Goal: Task Accomplishment & Management: Manage account settings

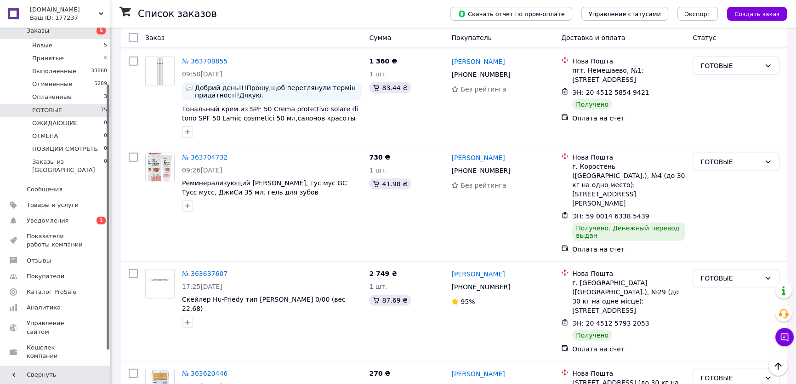
scroll to position [91, 0]
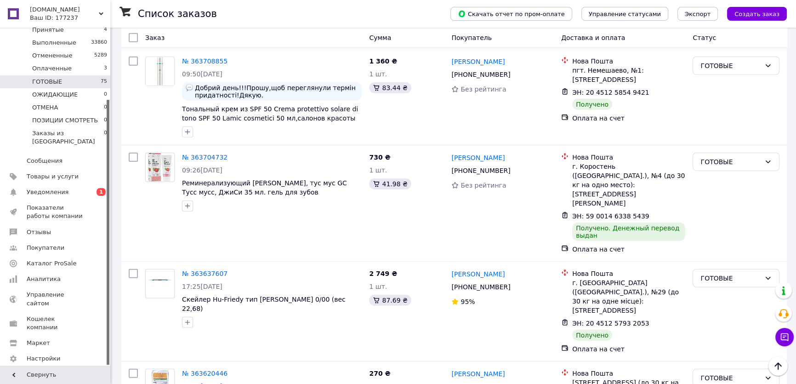
drag, startPoint x: 107, startPoint y: 244, endPoint x: 106, endPoint y: 348, distance: 104.3
click at [107, 348] on div at bounding box center [108, 232] width 3 height 265
click at [55, 354] on span "Настройки" at bounding box center [44, 358] width 34 height 8
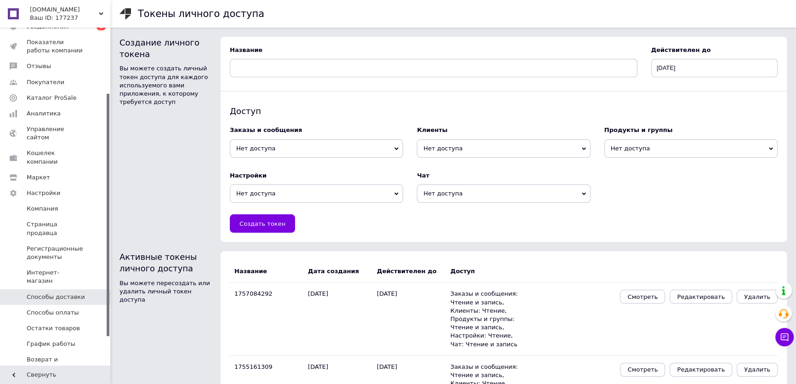
click at [55, 293] on span "Способы доставки" at bounding box center [56, 297] width 58 height 8
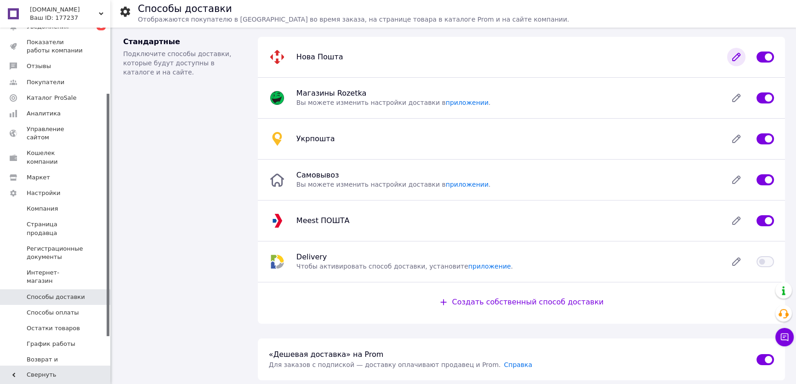
click at [739, 54] on icon at bounding box center [736, 57] width 18 height 18
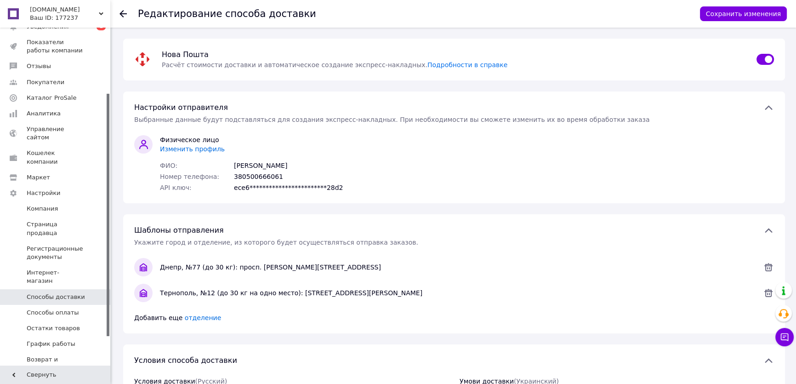
click at [199, 149] on span "Изменить профиль" at bounding box center [192, 148] width 65 height 7
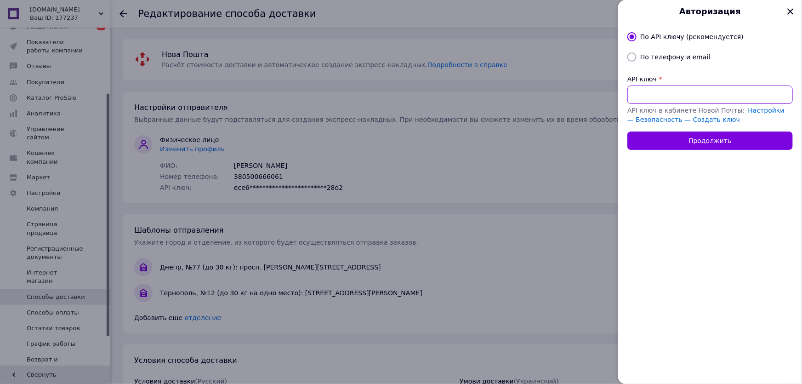
click at [671, 93] on input "API ключ" at bounding box center [709, 94] width 165 height 18
paste input "2df720932c180c2b78204794ca79f1bc"
type input "2df720932c180c2b78204794ca79f1bc"
click at [672, 140] on button "Продолжить" at bounding box center [709, 140] width 165 height 18
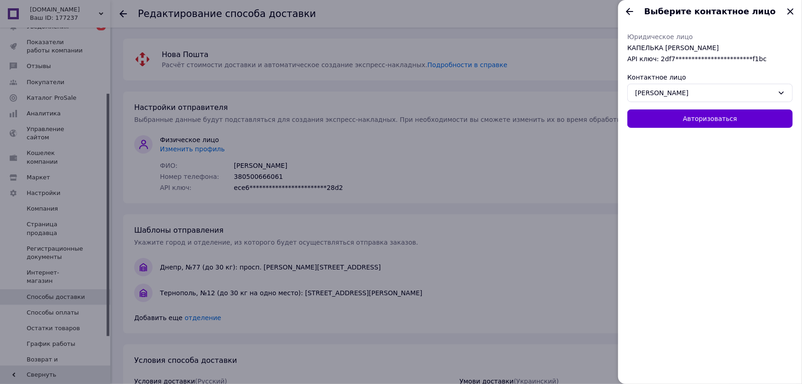
click at [676, 122] on button "Авторизоваться" at bounding box center [709, 118] width 165 height 18
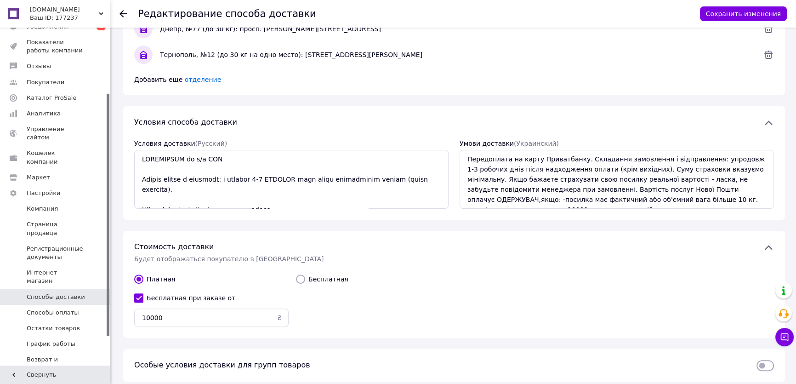
scroll to position [349, 0]
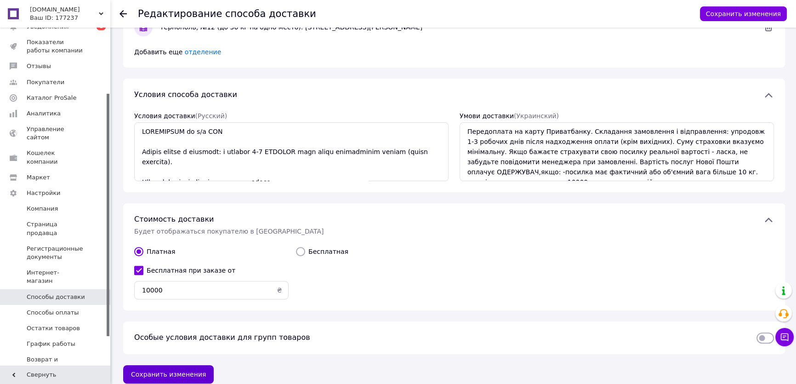
click at [138, 365] on button "Сохранить изменения" at bounding box center [168, 374] width 91 height 18
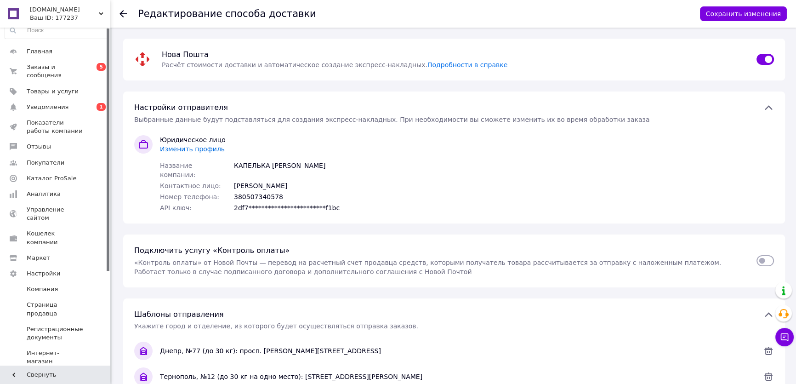
scroll to position [0, 0]
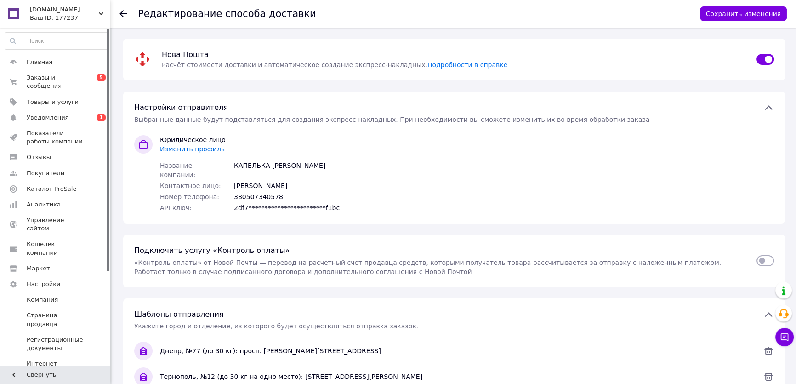
drag, startPoint x: 108, startPoint y: 112, endPoint x: 116, endPoint y: 33, distance: 79.5
click at [116, 33] on div "URANCLUB.COM.UA Ваш ID: 177237 Сайт URANCLUB.COM.UA Кабинет покупателя Проверит…" at bounding box center [398, 372] width 796 height 744
click at [59, 78] on span "Заказы и сообщения" at bounding box center [56, 82] width 58 height 17
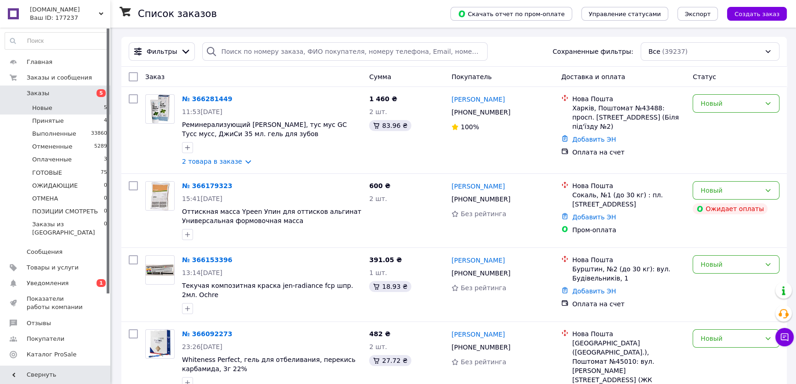
click at [54, 105] on li "Новые 5" at bounding box center [56, 108] width 113 height 13
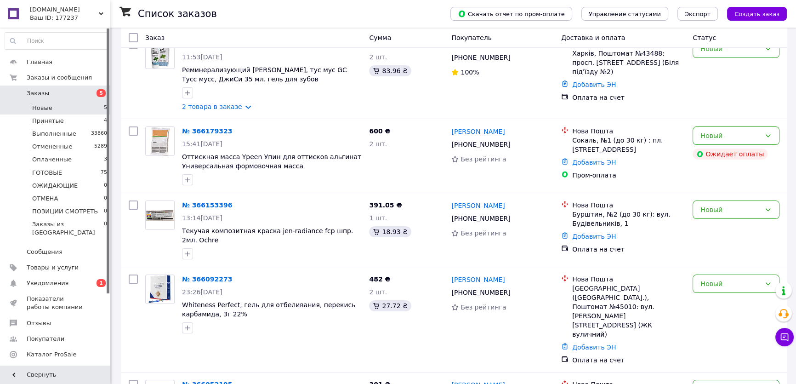
scroll to position [132, 0]
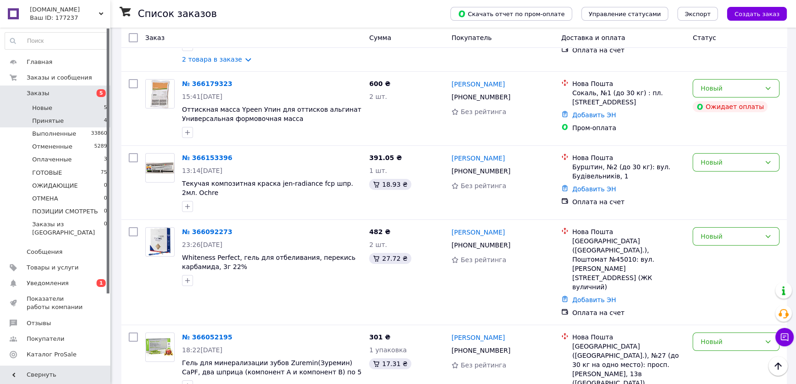
click at [54, 117] on span "Принятые" at bounding box center [48, 121] width 32 height 8
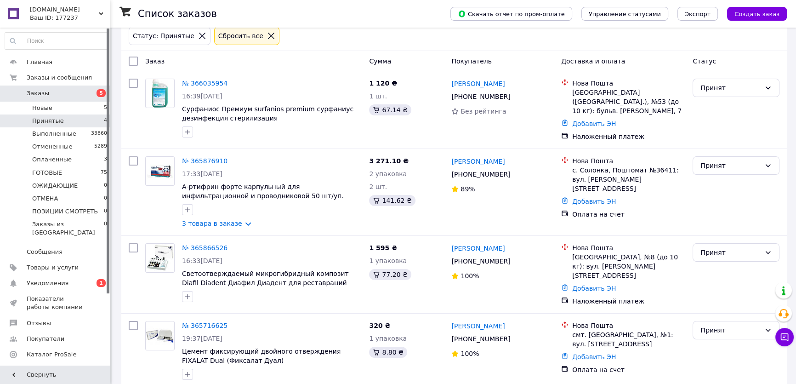
scroll to position [51, 0]
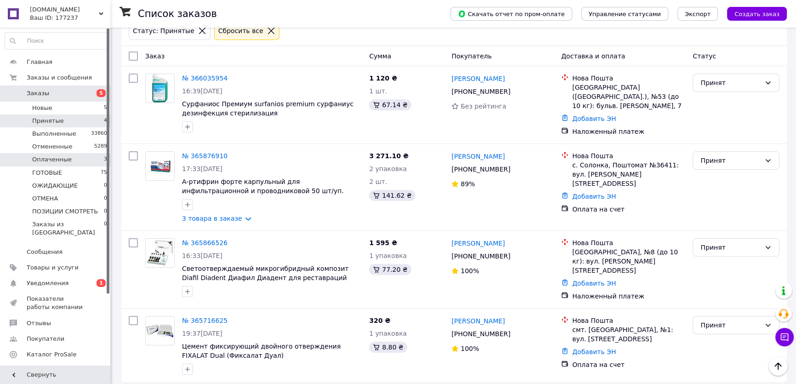
click at [68, 157] on li "Оплаченные 3" at bounding box center [56, 159] width 113 height 13
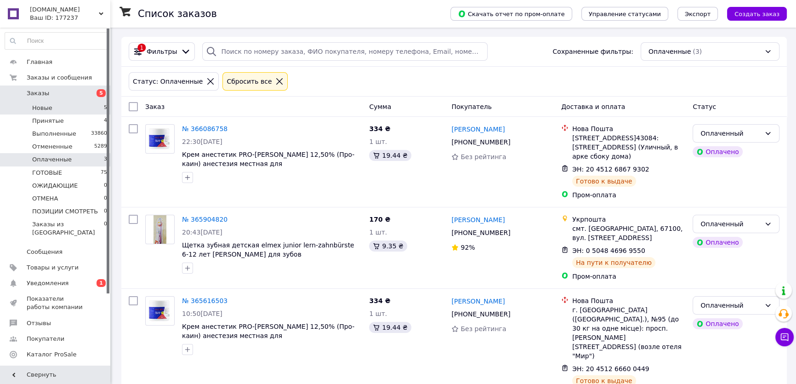
click at [66, 107] on li "Новые 5" at bounding box center [56, 108] width 113 height 13
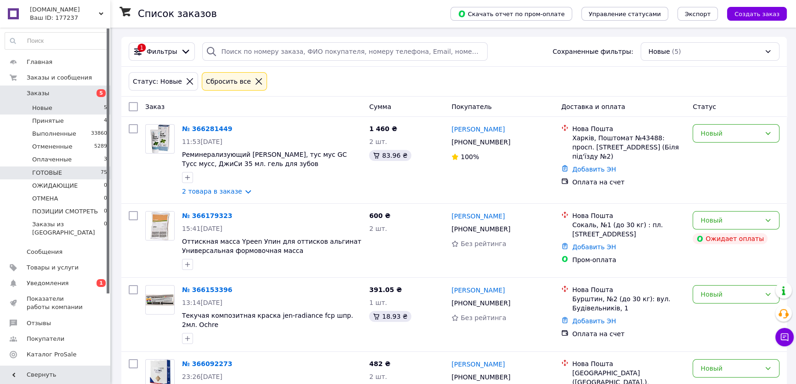
click at [49, 171] on span "ГОТОВЫЕ" at bounding box center [47, 173] width 30 height 8
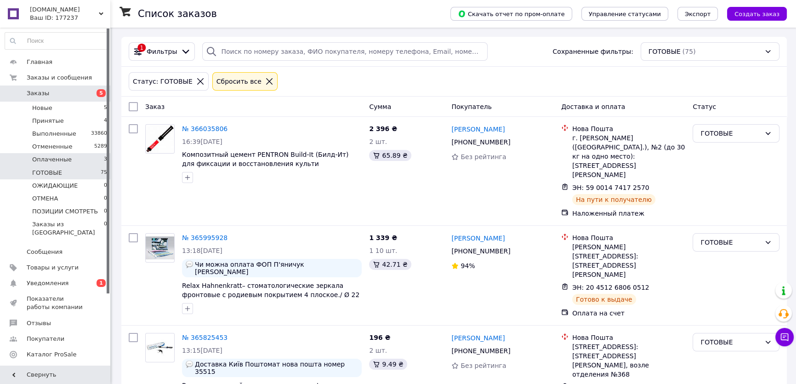
click at [61, 158] on span "Оплаченные" at bounding box center [52, 159] width 40 height 8
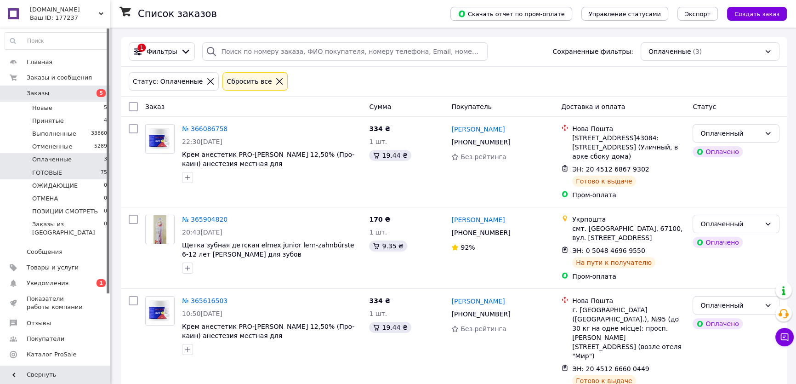
click at [82, 170] on li "ГОТОВЫЕ 75" at bounding box center [56, 172] width 113 height 13
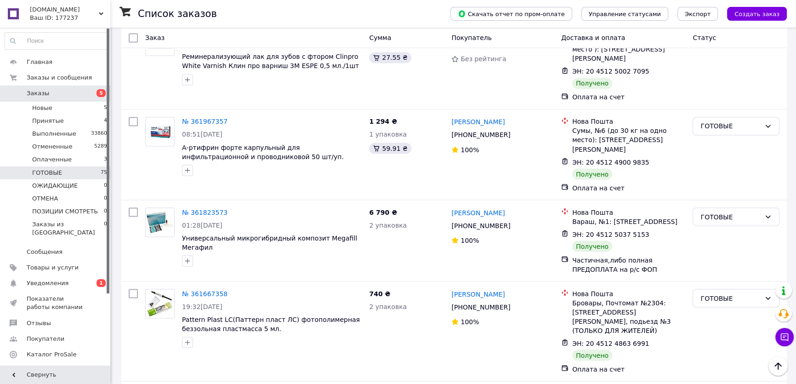
scroll to position [6462, 0]
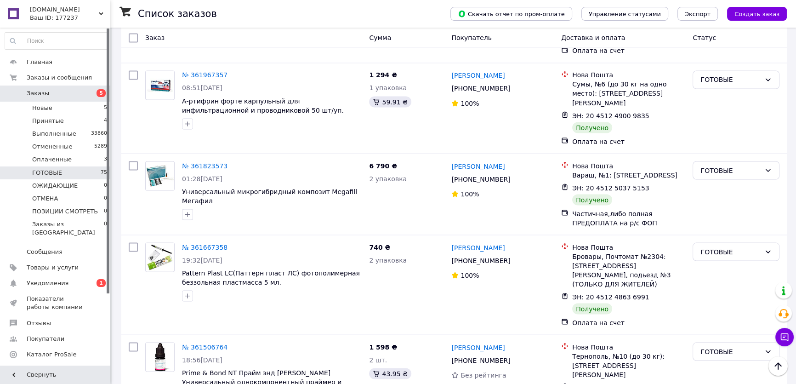
click at [721, 313] on li "Выполнен" at bounding box center [736, 312] width 86 height 17
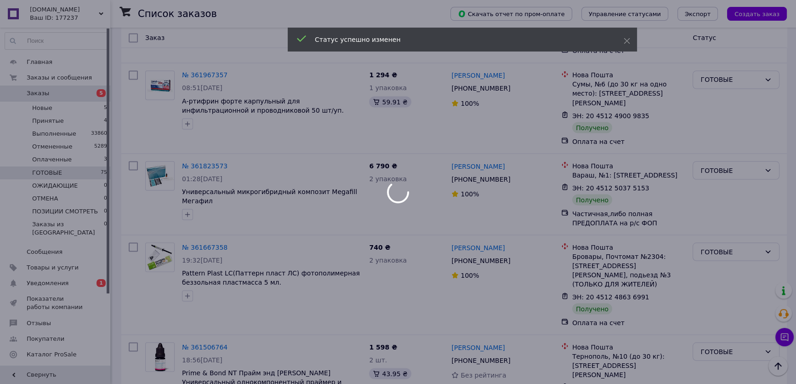
click at [719, 193] on div at bounding box center [398, 192] width 796 height 384
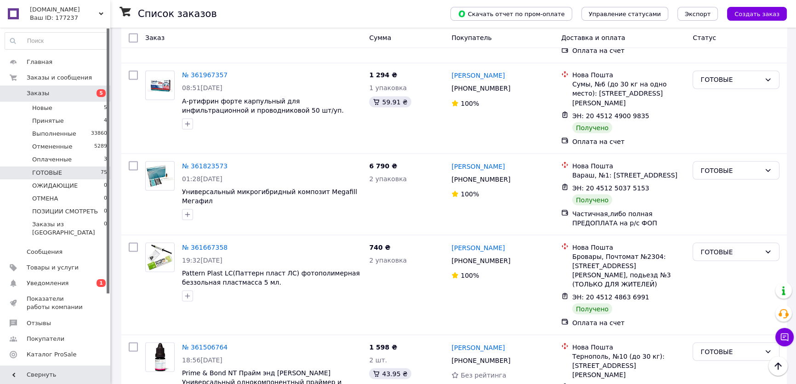
click at [717, 228] on li "Выполнен" at bounding box center [736, 230] width 86 height 17
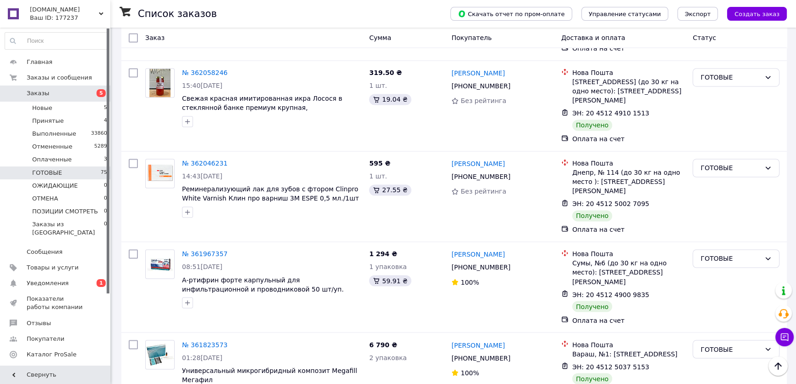
scroll to position [6275, 0]
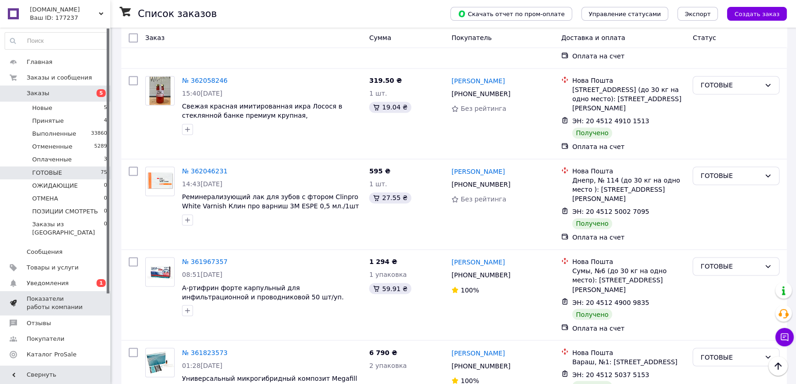
click at [47, 295] on span "Показатели работы компании" at bounding box center [56, 303] width 58 height 17
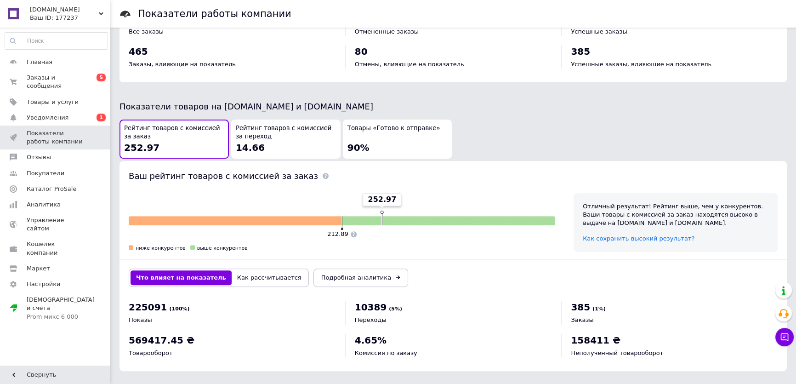
scroll to position [429, 0]
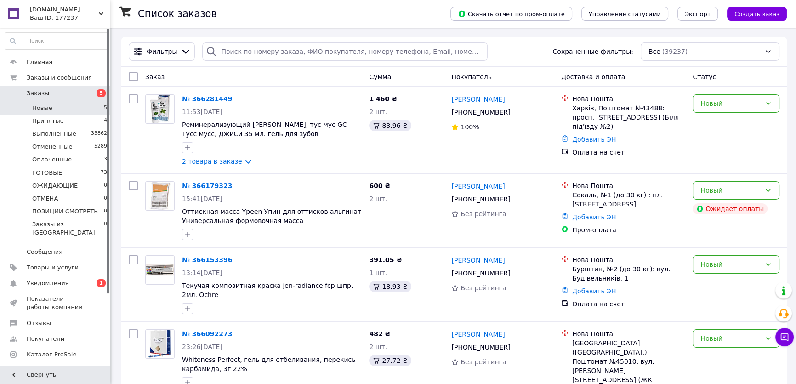
click at [60, 107] on li "Новые 5" at bounding box center [56, 108] width 113 height 13
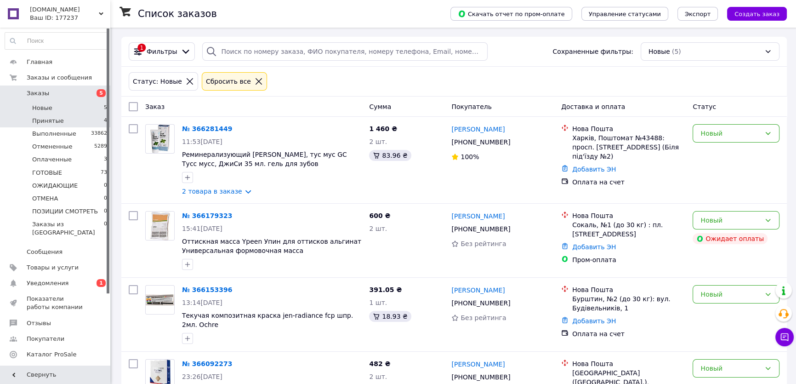
click at [58, 114] on li "Принятые 4" at bounding box center [56, 120] width 113 height 13
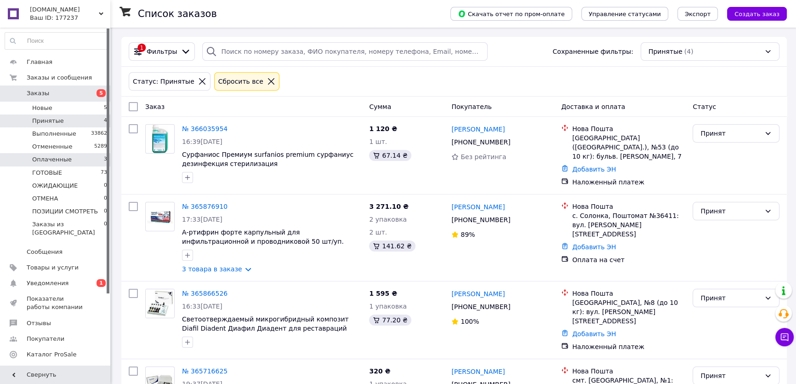
click at [49, 156] on span "Оплаченные" at bounding box center [52, 159] width 40 height 8
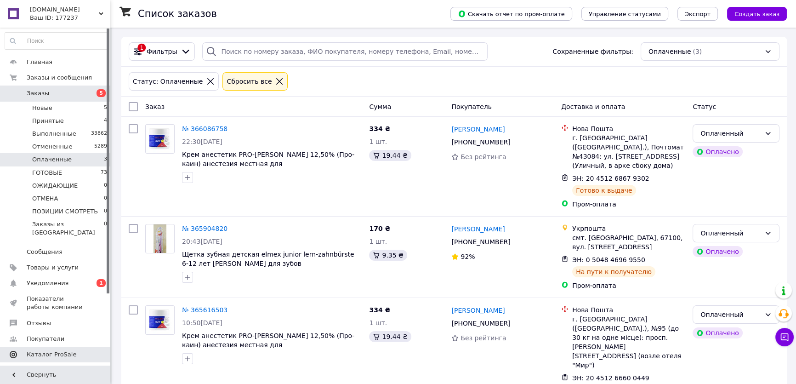
click at [58, 350] on span "Каталог ProSale" at bounding box center [52, 354] width 50 height 8
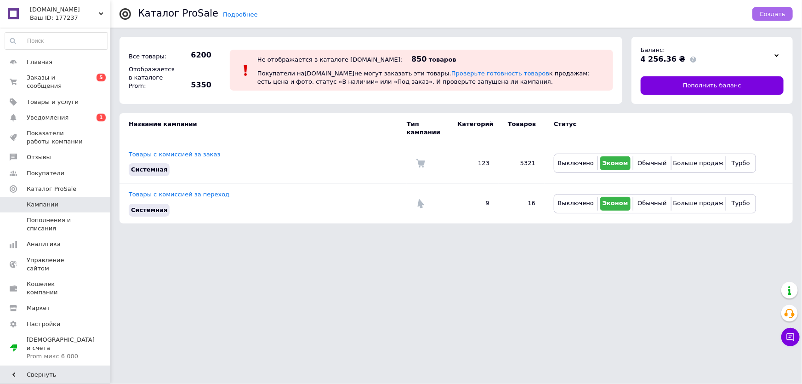
click at [772, 11] on span "Создать" at bounding box center [773, 14] width 26 height 7
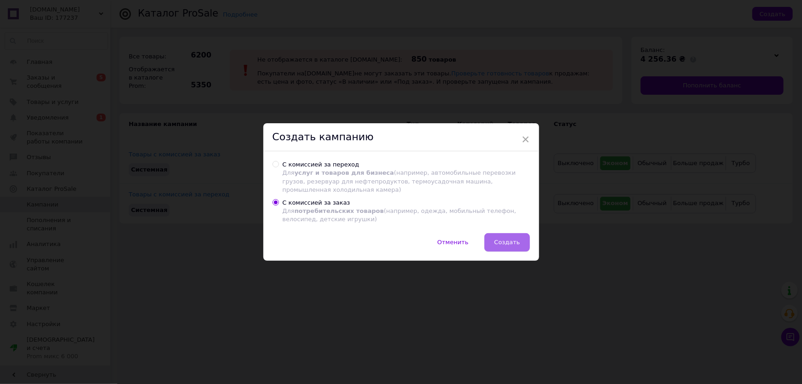
click at [508, 241] on span "Создать" at bounding box center [507, 242] width 26 height 7
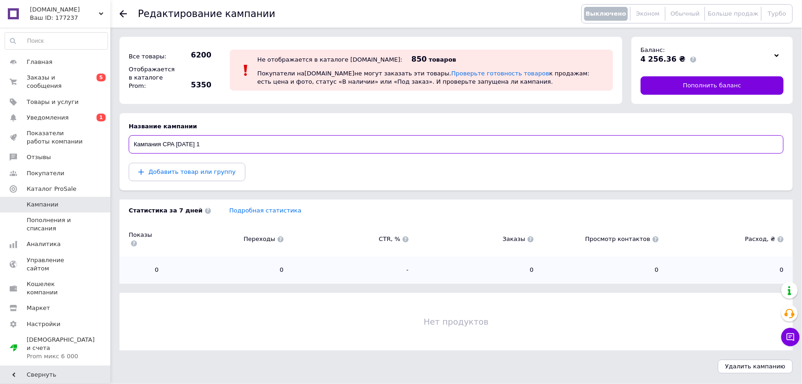
drag, startPoint x: 220, startPoint y: 145, endPoint x: 130, endPoint y: 141, distance: 89.7
click at [130, 141] on input "Кампания CPA 12.10.2025 1" at bounding box center [456, 144] width 655 height 18
type input "БОЛЬШЕ ПРОДАЖ"
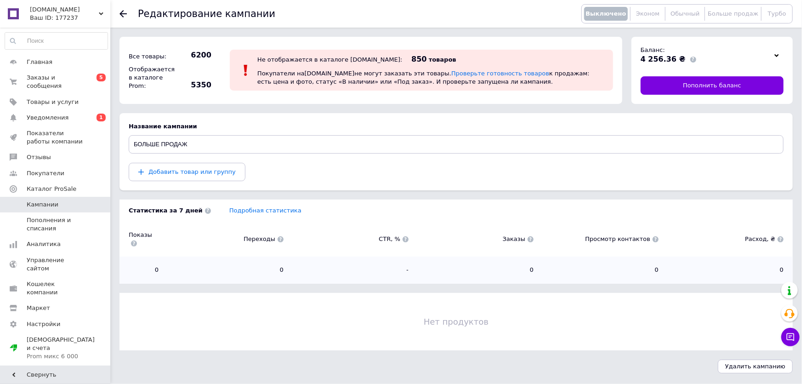
click at [328, 171] on div "Добавить товар или группу" at bounding box center [456, 172] width 655 height 18
click at [203, 168] on span "Добавить товар или группу" at bounding box center [191, 171] width 87 height 7
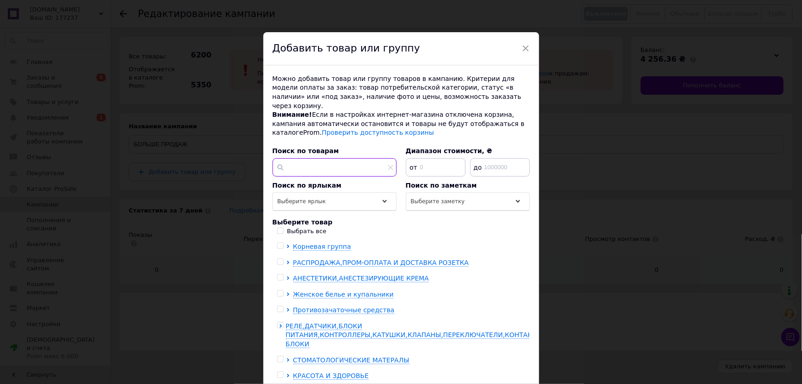
click at [324, 158] on input "text" at bounding box center [335, 167] width 124 height 18
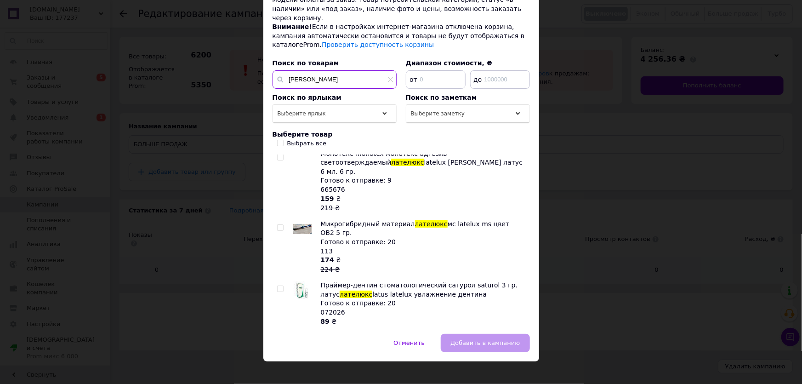
scroll to position [1886, 0]
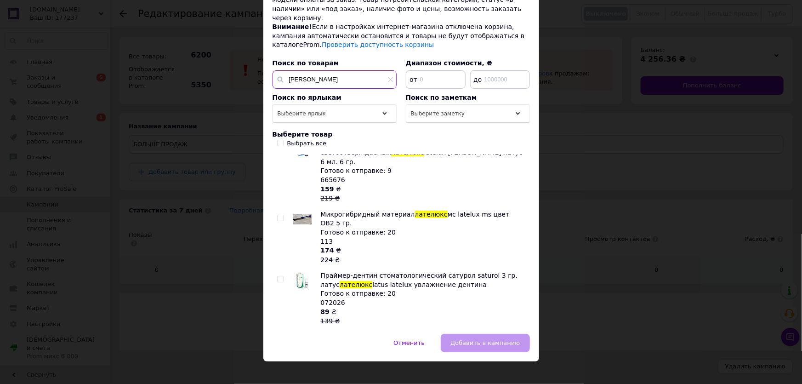
type input "ЛАТЕЛЮКС"
checkbox input "true"
click at [279, 276] on input "checkbox" at bounding box center [280, 279] width 6 height 6
checkbox input "true"
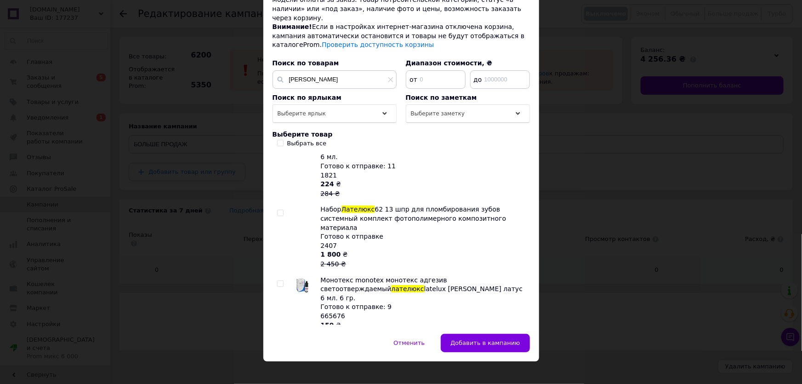
scroll to position [1729, 0]
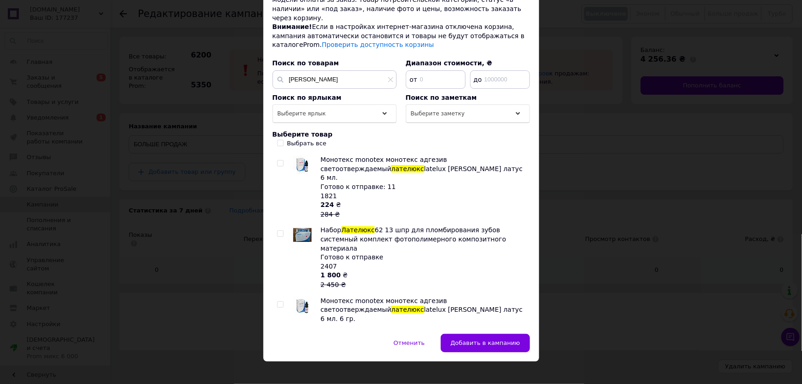
click at [280, 372] on input "checkbox" at bounding box center [280, 375] width 6 height 6
checkbox input "true"
click at [279, 301] on input "checkbox" at bounding box center [280, 304] width 6 height 6
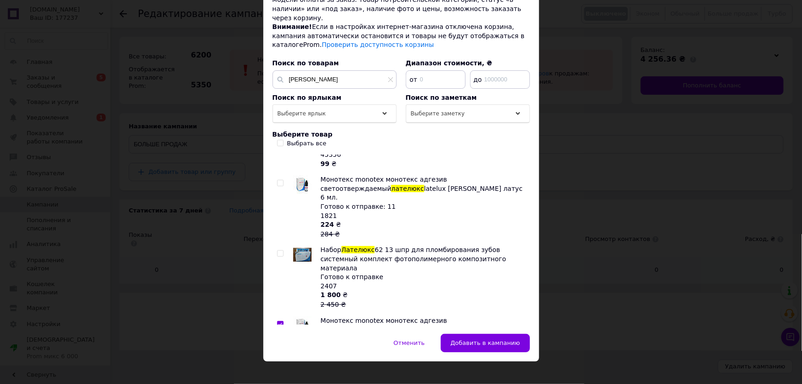
click at [277, 321] on input "checkbox" at bounding box center [280, 324] width 6 height 6
checkbox input "false"
click at [281, 250] on input "checkbox" at bounding box center [280, 253] width 6 height 6
checkbox input "true"
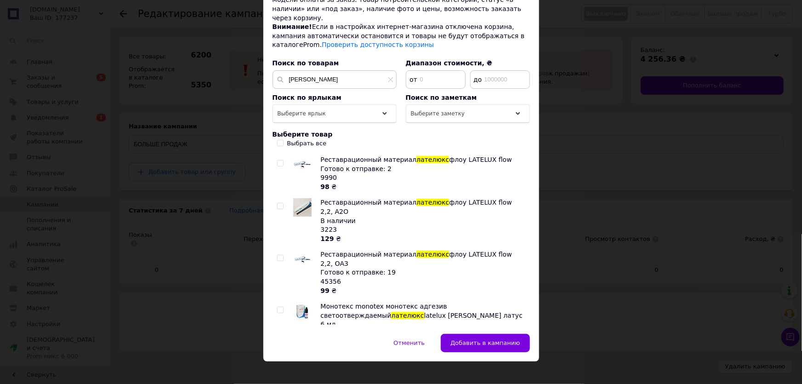
scroll to position [1573, 0]
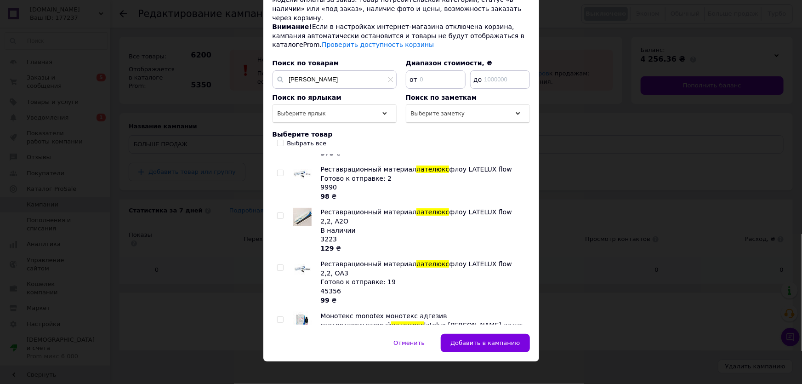
click at [278, 317] on input "checkbox" at bounding box center [280, 320] width 6 height 6
checkbox input "true"
click at [280, 265] on input "checkbox" at bounding box center [280, 268] width 6 height 6
checkbox input "true"
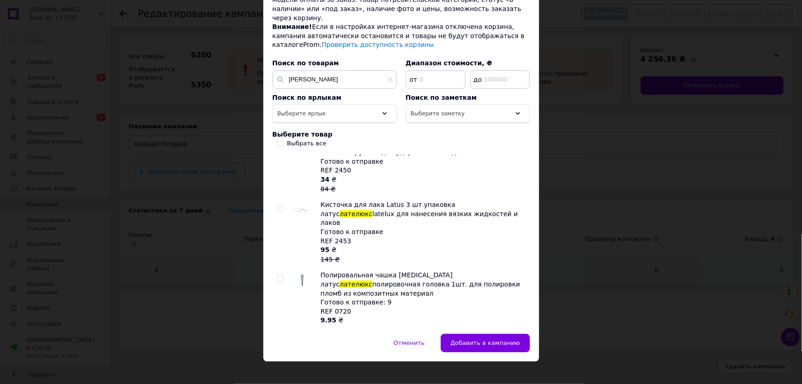
scroll to position [1077, 0]
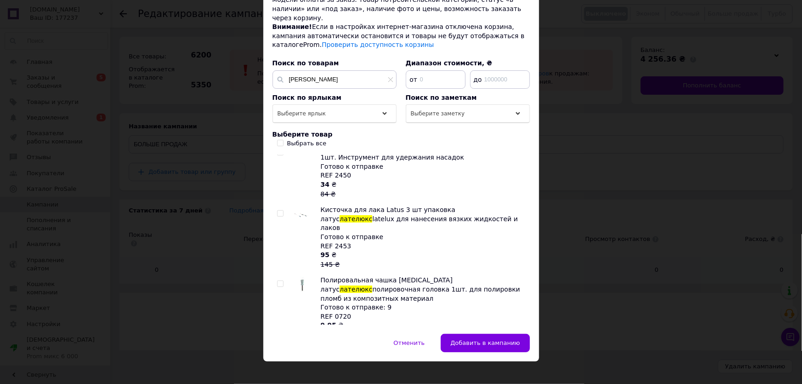
drag, startPoint x: 277, startPoint y: 222, endPoint x: 280, endPoint y: 226, distance: 4.9
click at [278, 281] on input "checkbox" at bounding box center [280, 284] width 6 height 6
checkbox input "true"
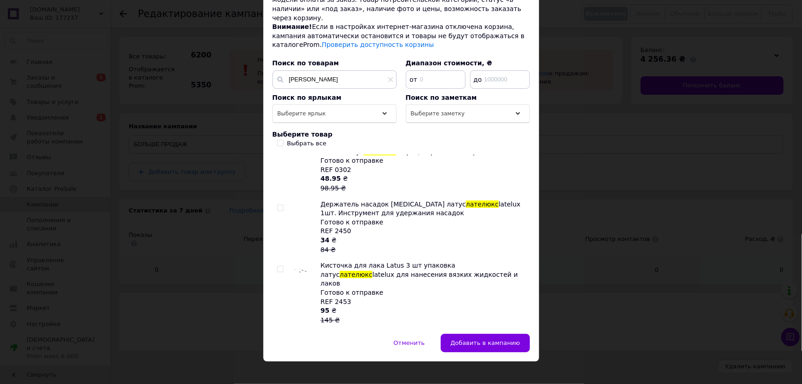
scroll to position [1016, 0]
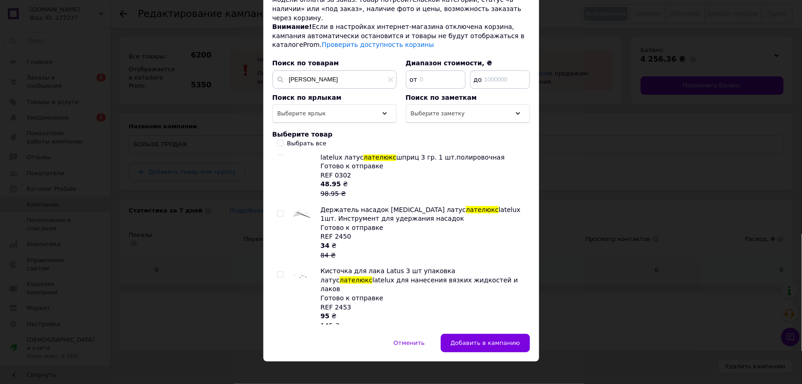
click at [277, 272] on input "checkbox" at bounding box center [280, 275] width 6 height 6
checkbox input "true"
click at [280, 210] on input "checkbox" at bounding box center [280, 213] width 6 height 6
checkbox input "true"
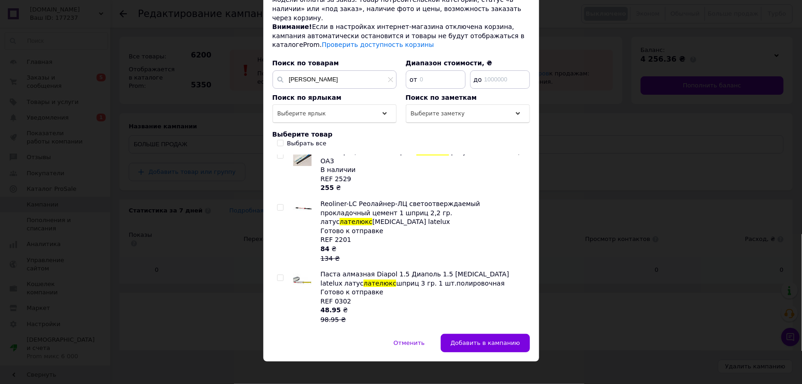
scroll to position [885, 0]
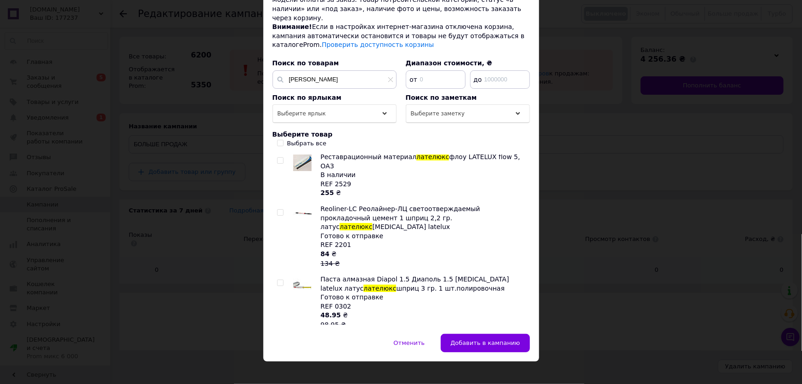
click at [280, 280] on input "checkbox" at bounding box center [280, 283] width 6 height 6
checkbox input "true"
click at [279, 210] on input "checkbox" at bounding box center [280, 213] width 6 height 6
checkbox input "true"
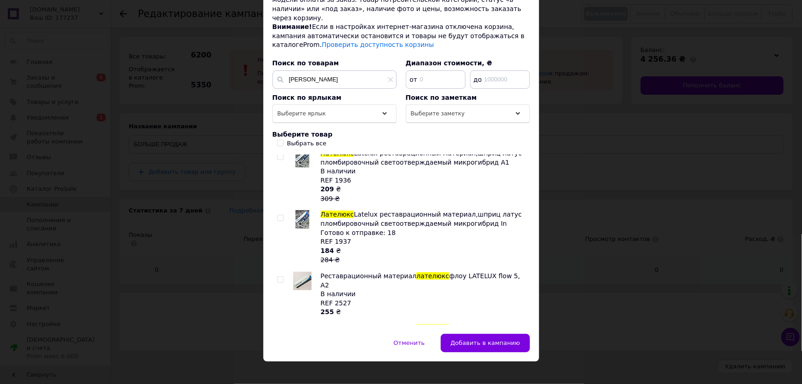
scroll to position [642, 0]
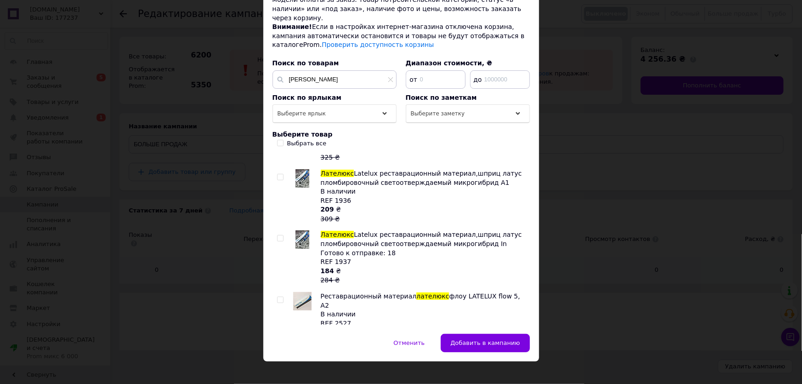
click at [279, 235] on input "checkbox" at bounding box center [280, 238] width 6 height 6
checkbox input "true"
click at [279, 174] on input "checkbox" at bounding box center [280, 177] width 6 height 6
checkbox input "true"
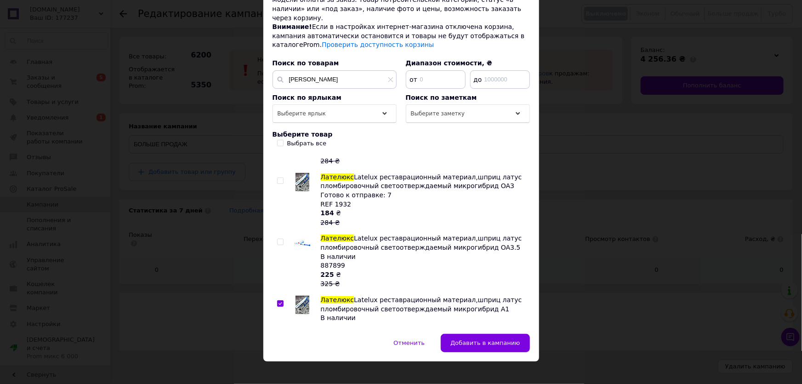
scroll to position [510, 0]
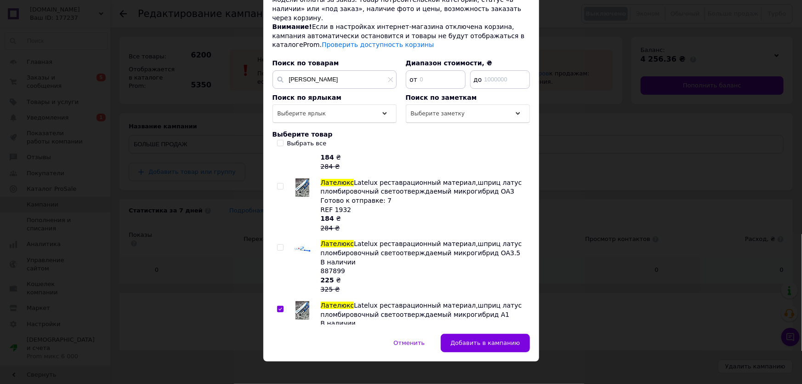
click at [278, 183] on input "checkbox" at bounding box center [280, 186] width 6 height 6
checkbox input "true"
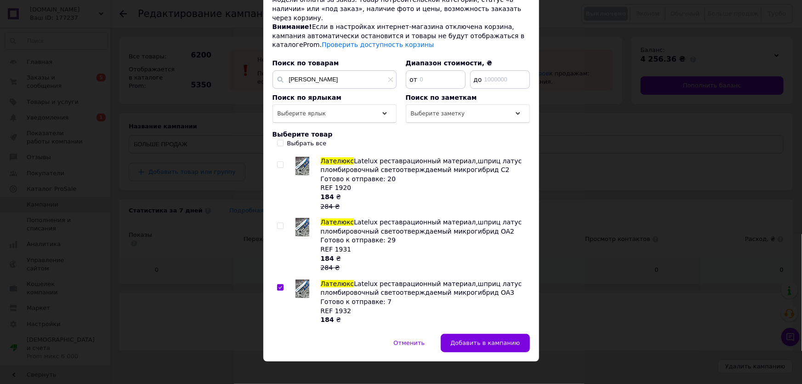
scroll to position [400, 0]
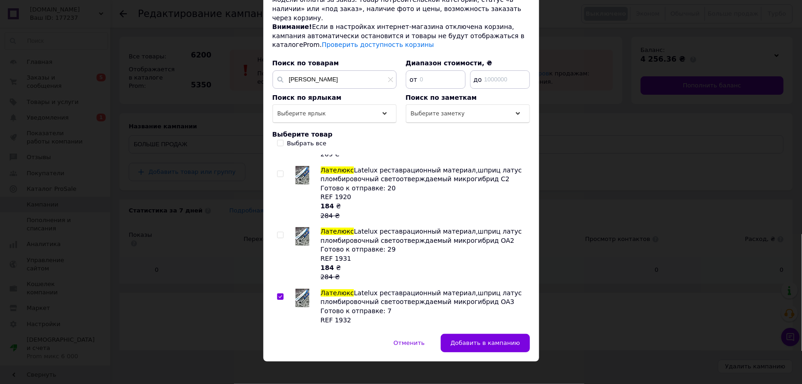
click at [278, 232] on input "checkbox" at bounding box center [280, 235] width 6 height 6
checkbox input "true"
click at [279, 171] on input "checkbox" at bounding box center [280, 174] width 6 height 6
checkbox input "true"
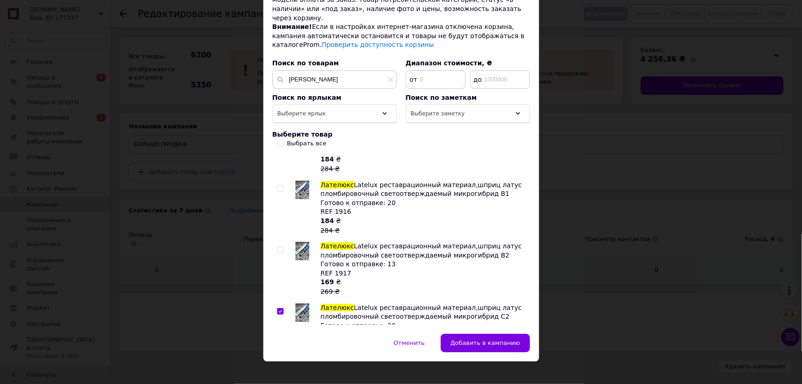
scroll to position [253, 0]
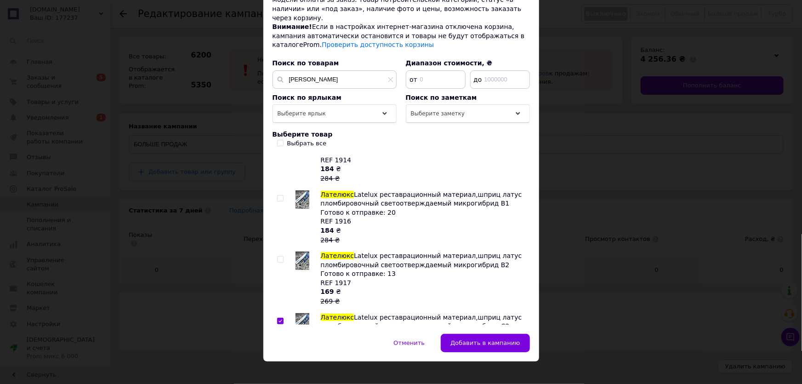
click at [281, 256] on input "checkbox" at bounding box center [280, 259] width 6 height 6
checkbox input "true"
click at [280, 195] on input "checkbox" at bounding box center [280, 198] width 6 height 6
checkbox input "true"
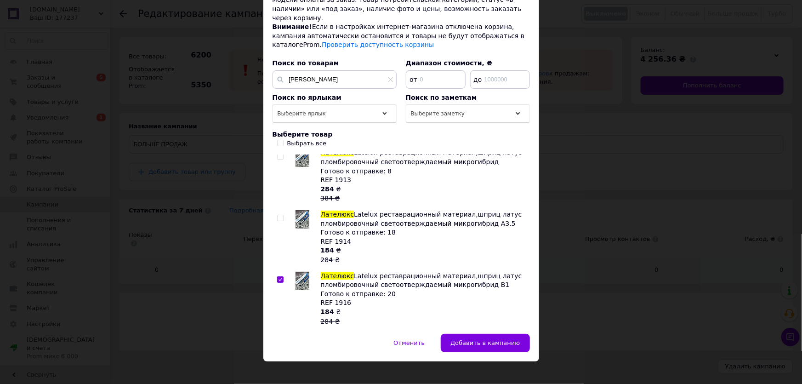
scroll to position [177, 0]
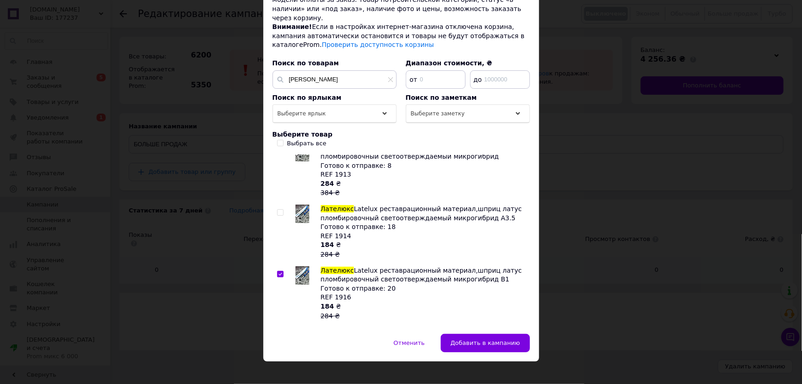
click at [280, 210] on input "checkbox" at bounding box center [280, 213] width 6 height 6
checkbox input "true"
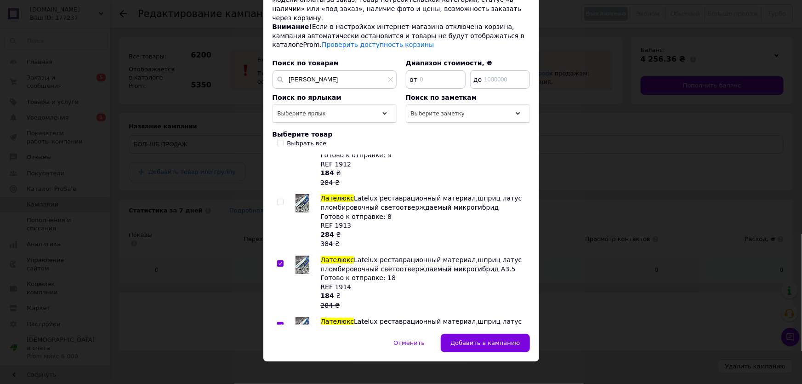
scroll to position [91, 0]
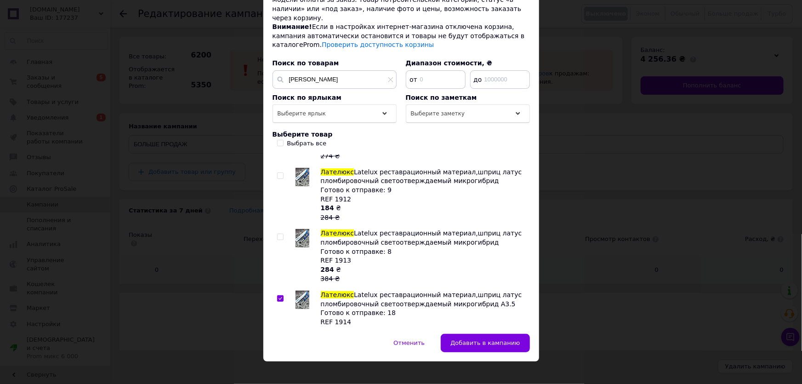
click at [280, 234] on input "checkbox" at bounding box center [280, 237] width 6 height 6
checkbox input "true"
click at [279, 173] on input "checkbox" at bounding box center [280, 176] width 6 height 6
checkbox input "true"
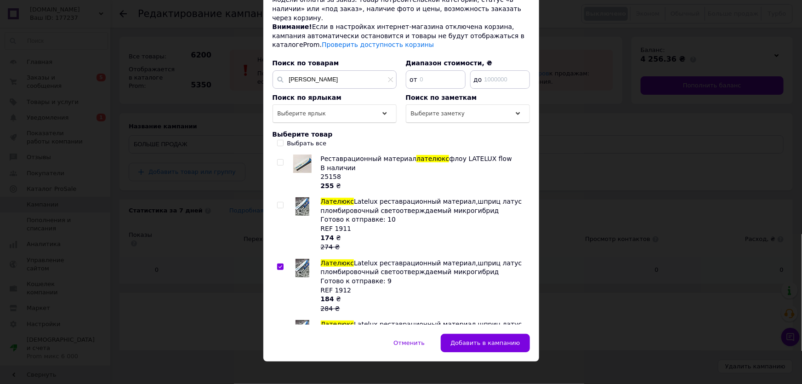
click at [277, 202] on input "checkbox" at bounding box center [280, 205] width 6 height 6
checkbox input "true"
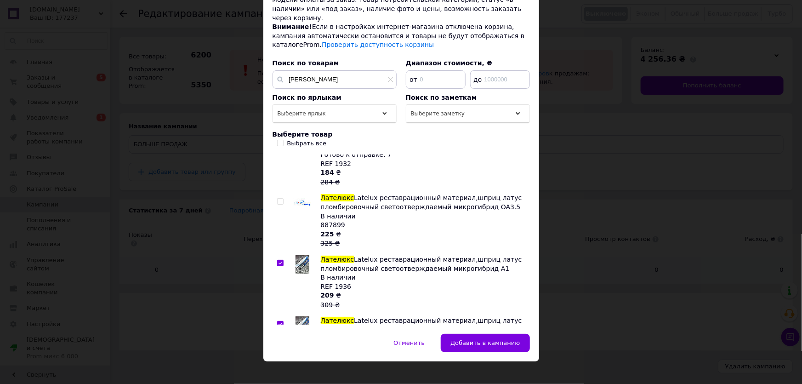
scroll to position [561, 0]
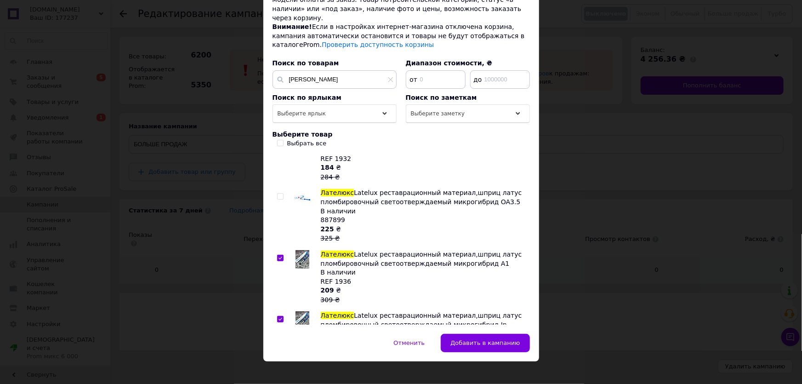
click at [503, 339] on span "Добавить в кампанию" at bounding box center [484, 342] width 69 height 7
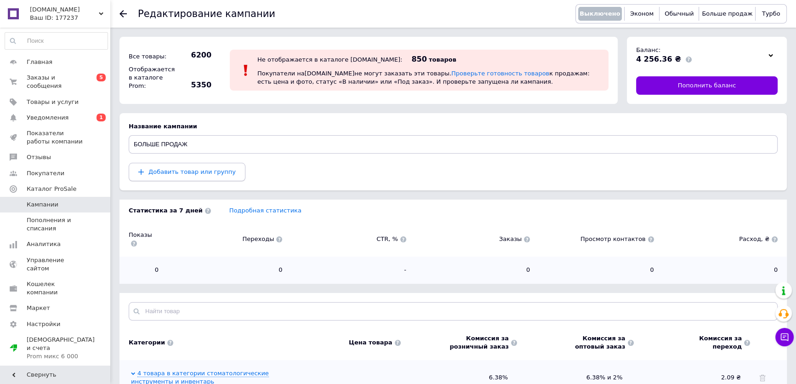
click at [209, 172] on span "Добавить товар или группу" at bounding box center [191, 171] width 87 height 7
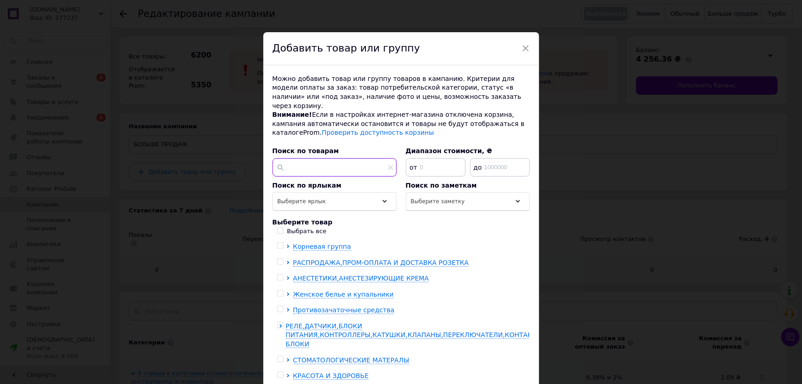
click at [336, 161] on input "text" at bounding box center [335, 167] width 124 height 18
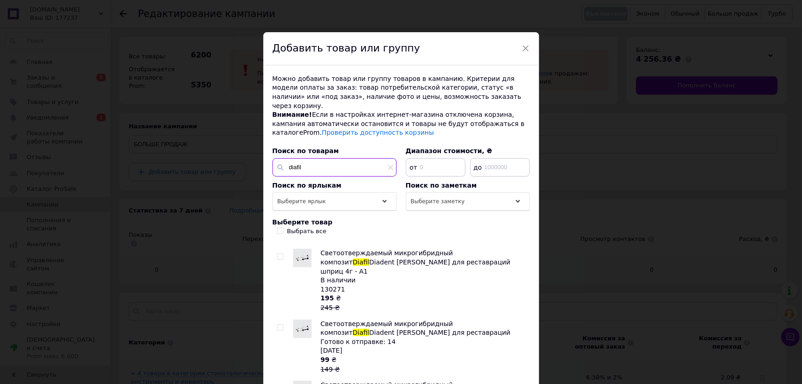
scroll to position [56, 0]
type input "diafil"
click at [280, 324] on input "checkbox" at bounding box center [280, 327] width 6 height 6
checkbox input "true"
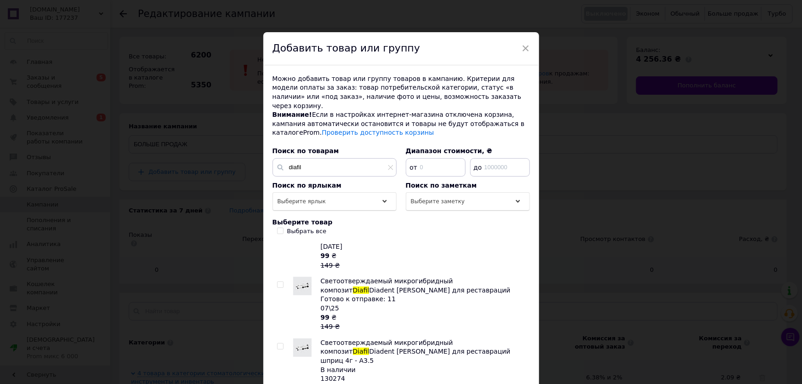
scroll to position [161, 0]
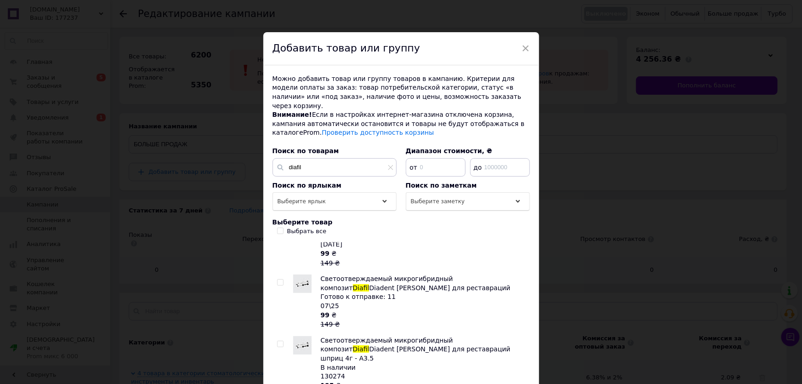
click at [277, 279] on input "checkbox" at bounding box center [280, 282] width 6 height 6
checkbox input "true"
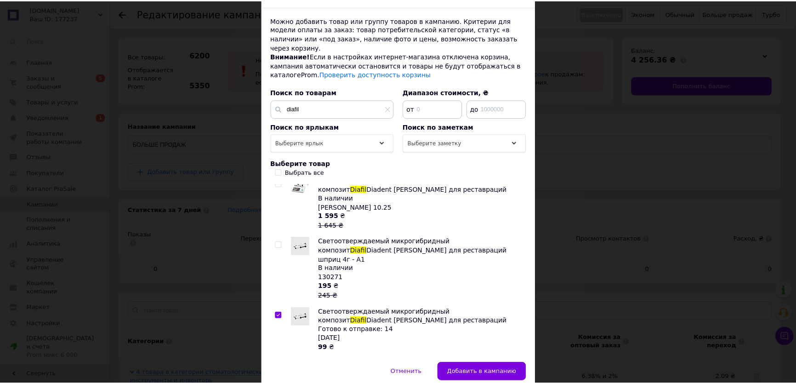
scroll to position [0, 0]
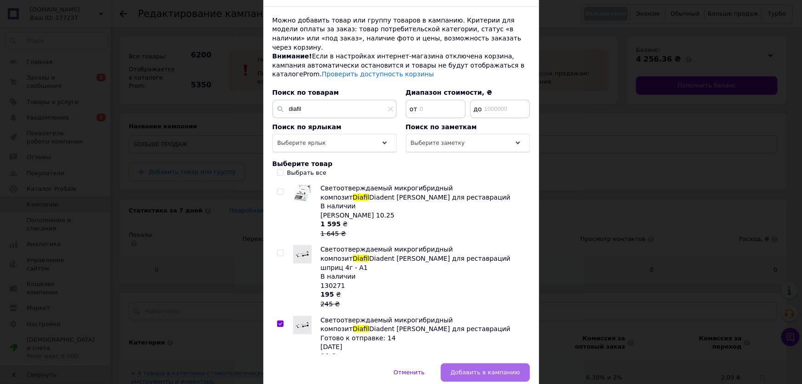
click at [488, 369] on span "Добавить в кампанию" at bounding box center [484, 372] width 69 height 7
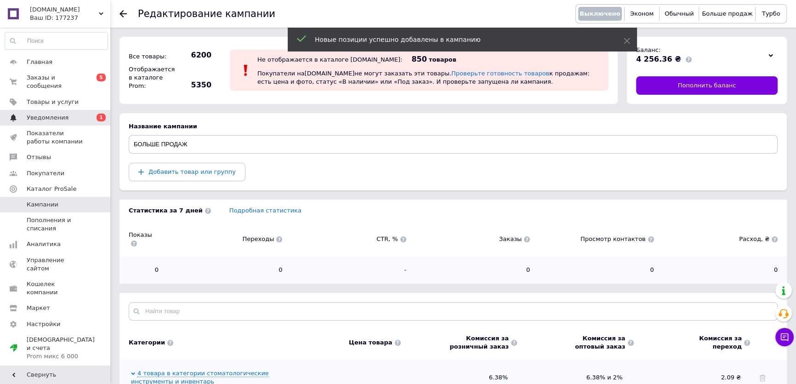
click at [39, 114] on span "Уведомления" at bounding box center [48, 118] width 42 height 8
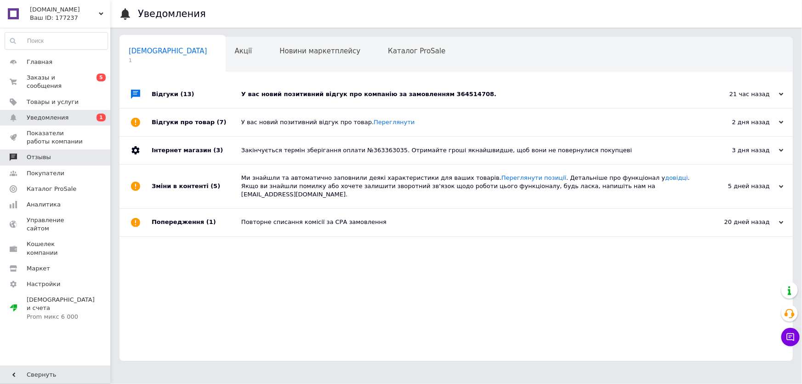
click at [35, 153] on span "Отзывы" at bounding box center [39, 157] width 24 height 8
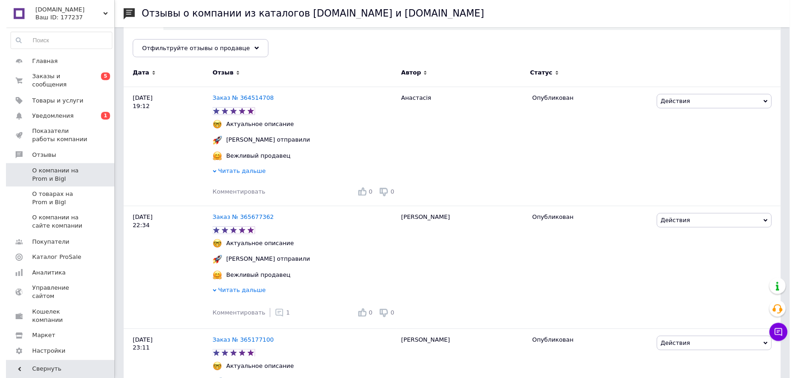
scroll to position [140, 0]
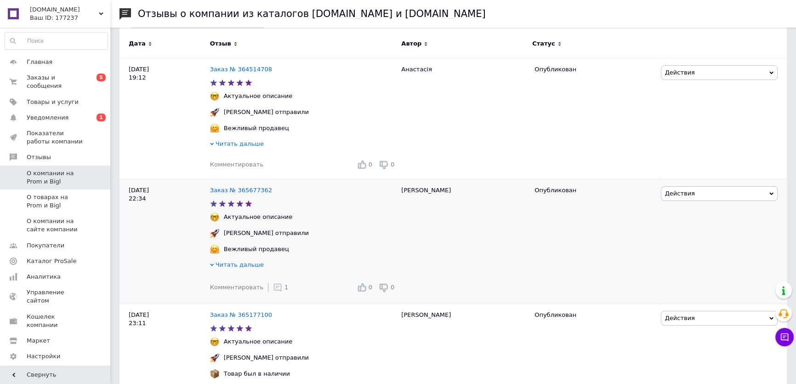
click at [274, 288] on icon at bounding box center [277, 287] width 9 height 9
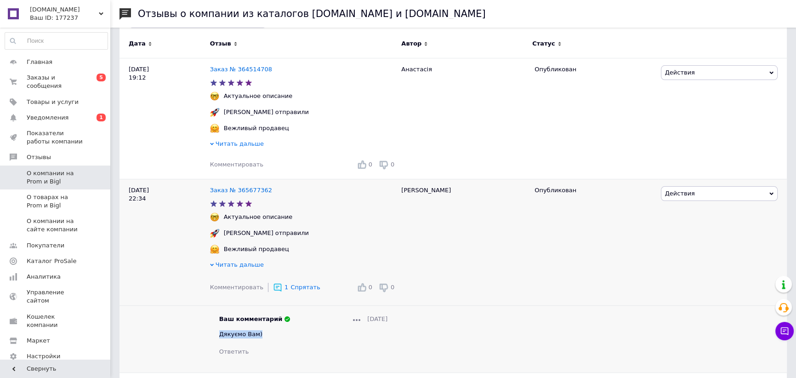
drag, startPoint x: 250, startPoint y: 335, endPoint x: 220, endPoint y: 333, distance: 30.0
click at [220, 333] on div "Дякуємо Вам)" at bounding box center [303, 334] width 169 height 8
copy span "Дякуємо Вам)"
click at [237, 164] on span "Комментировать" at bounding box center [236, 164] width 53 height 7
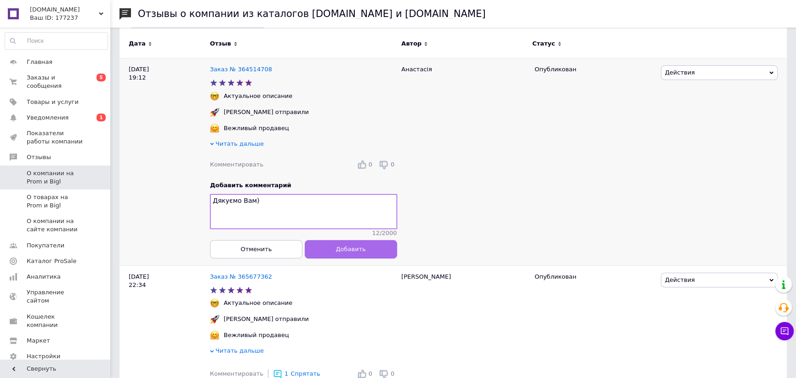
type textarea "Дякуємо Вам)"
click at [328, 249] on button "Добавить" at bounding box center [350, 249] width 92 height 18
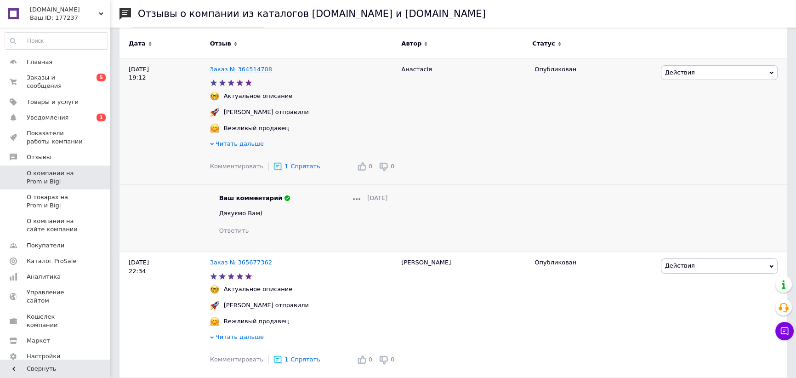
click at [240, 68] on link "Заказ № 364514708" at bounding box center [241, 69] width 62 height 7
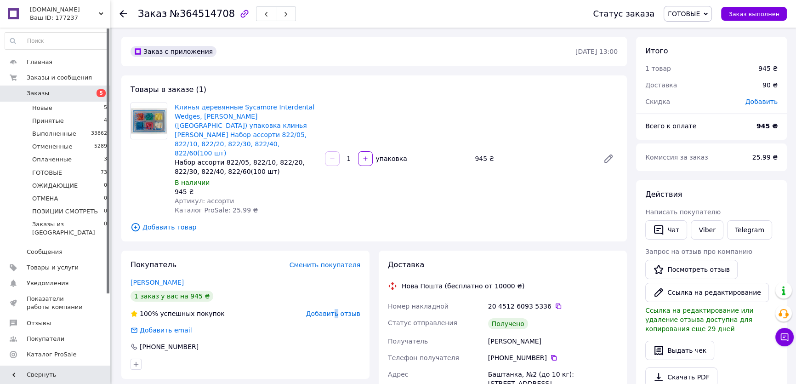
click at [339, 310] on span "Добавить отзыв" at bounding box center [333, 313] width 54 height 7
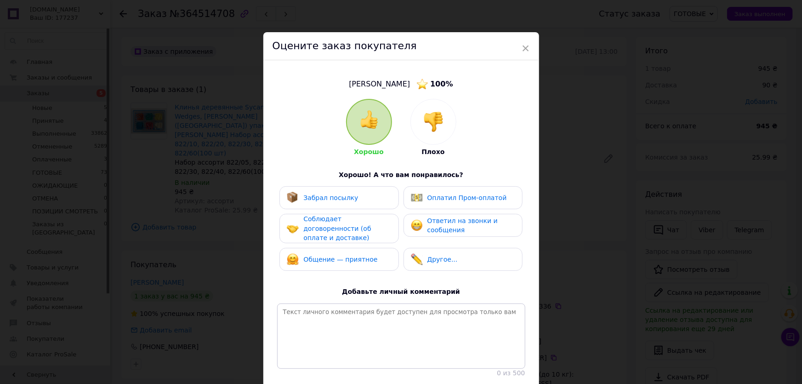
click at [363, 193] on div "Забрал посылку" at bounding box center [339, 198] width 104 height 12
click at [354, 225] on span "Соблюдает договоренности (об оплате и доставке)" at bounding box center [337, 228] width 68 height 26
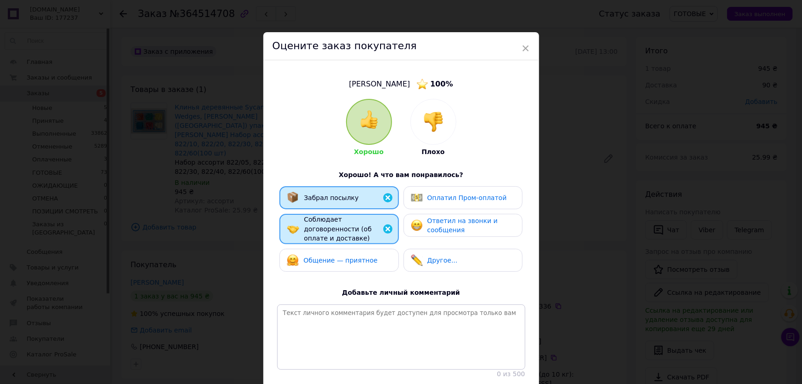
click at [353, 256] on span "Общение — приятное" at bounding box center [340, 259] width 74 height 7
click at [427, 223] on span "Ответил на звонки и сообщения" at bounding box center [462, 225] width 70 height 17
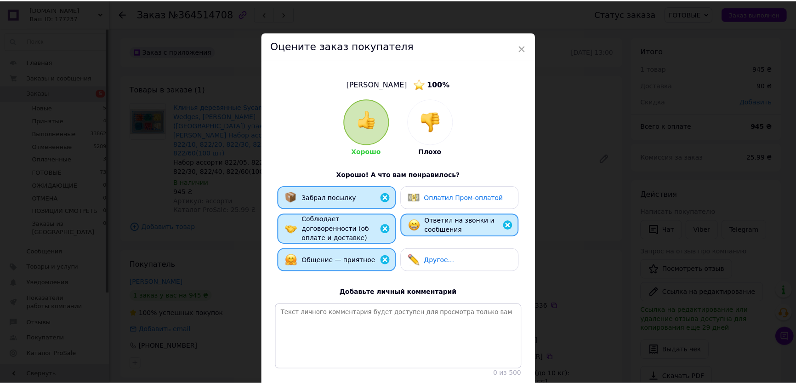
scroll to position [67, 0]
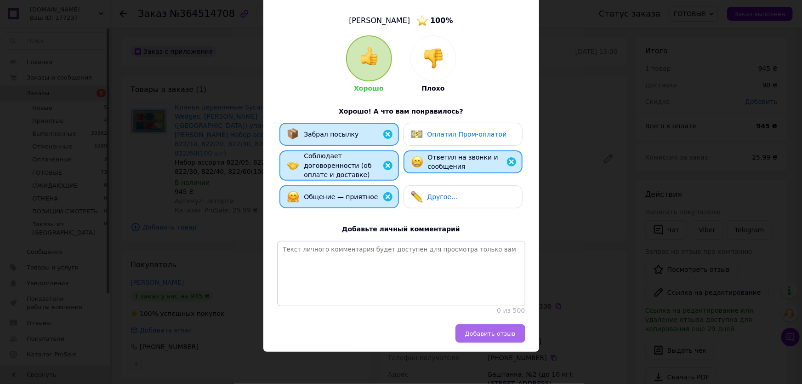
click at [478, 330] on span "Добавить отзыв" at bounding box center [490, 333] width 51 height 7
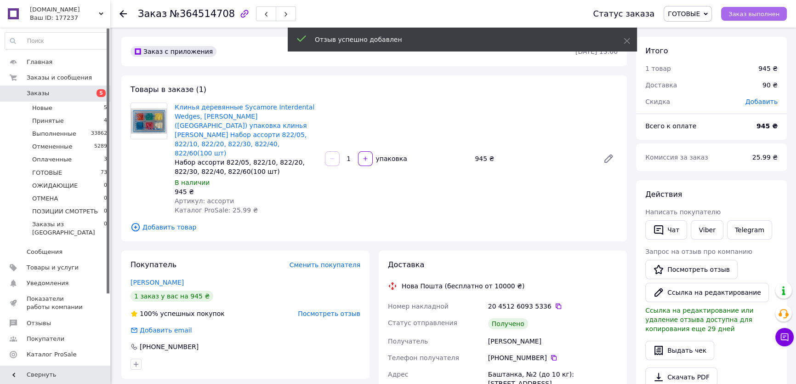
click at [755, 8] on button "Заказ выполнен" at bounding box center [754, 14] width 66 height 14
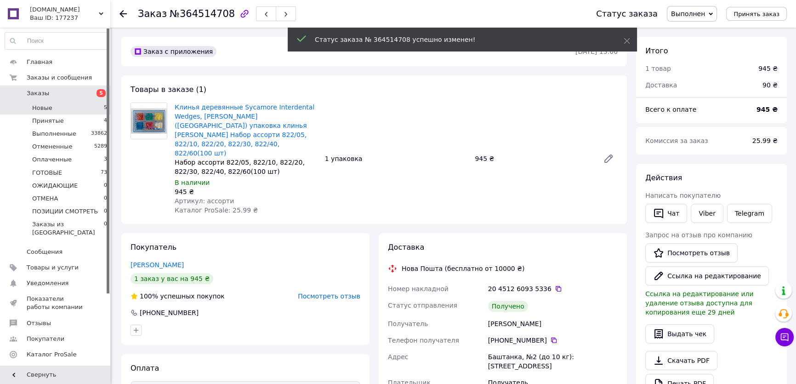
click at [53, 108] on li "Новые 5" at bounding box center [56, 108] width 113 height 13
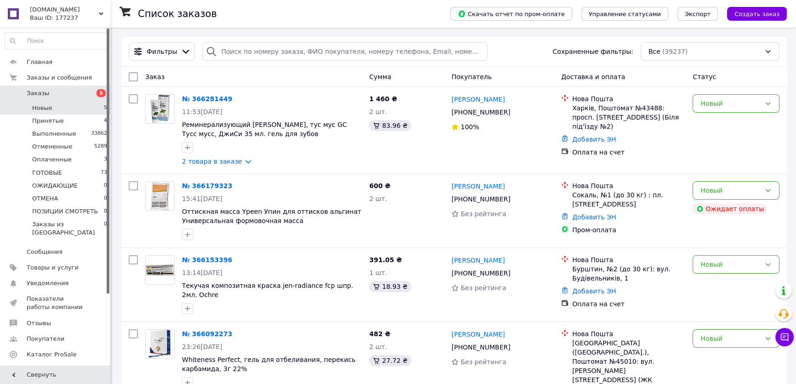
click at [92, 104] on li "Новые 5" at bounding box center [56, 108] width 113 height 13
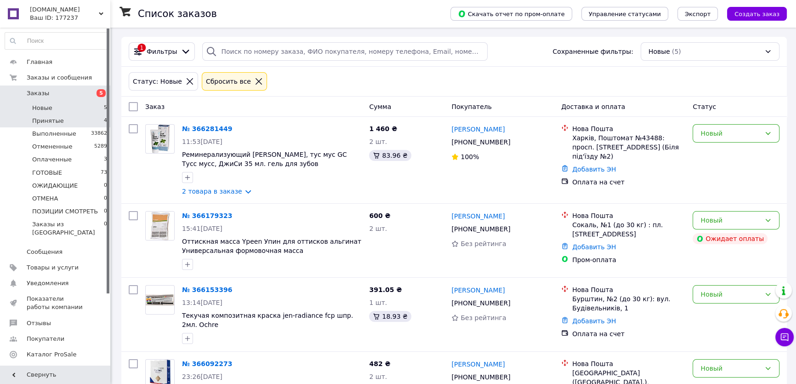
click at [88, 119] on li "Принятые 4" at bounding box center [56, 120] width 113 height 13
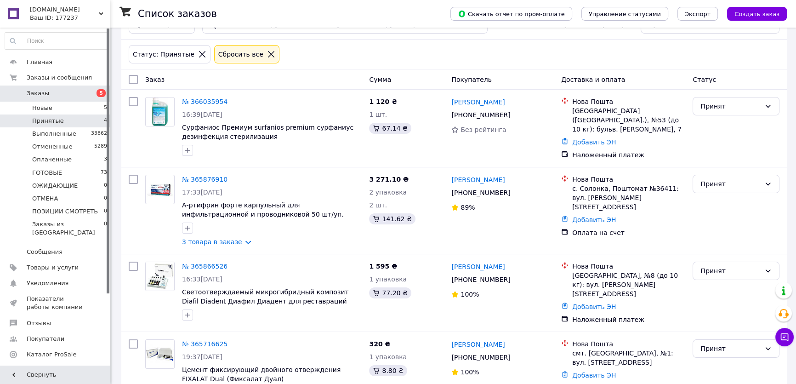
scroll to position [51, 0]
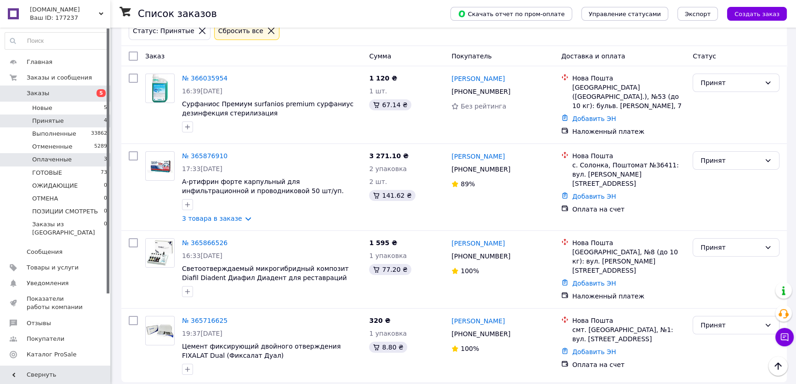
click at [78, 161] on li "Оплаченные 3" at bounding box center [56, 159] width 113 height 13
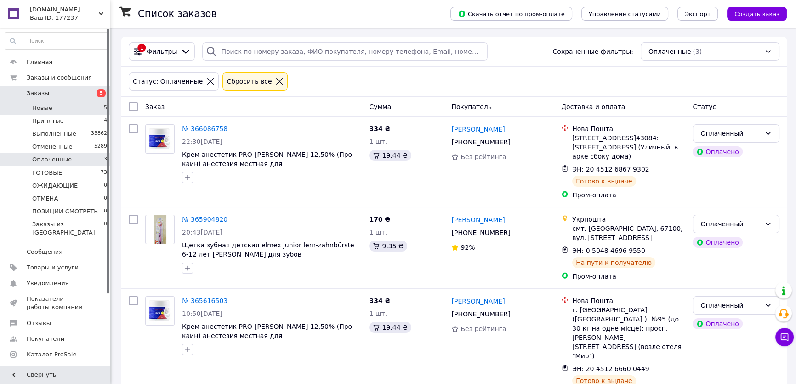
click at [77, 104] on li "Новые 5" at bounding box center [56, 108] width 113 height 13
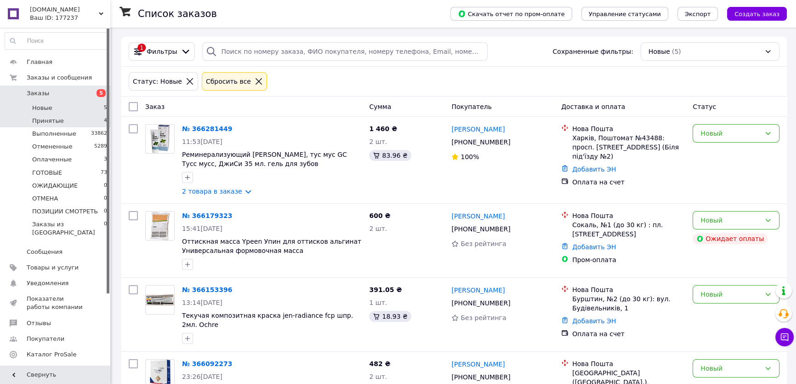
click at [76, 118] on li "Принятые 4" at bounding box center [56, 120] width 113 height 13
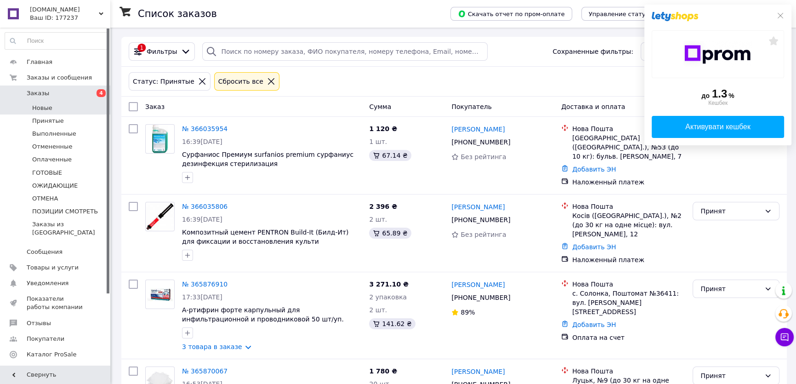
click at [53, 109] on li "Новые" at bounding box center [56, 108] width 113 height 13
click at [388, 14] on icon at bounding box center [780, 15] width 7 height 7
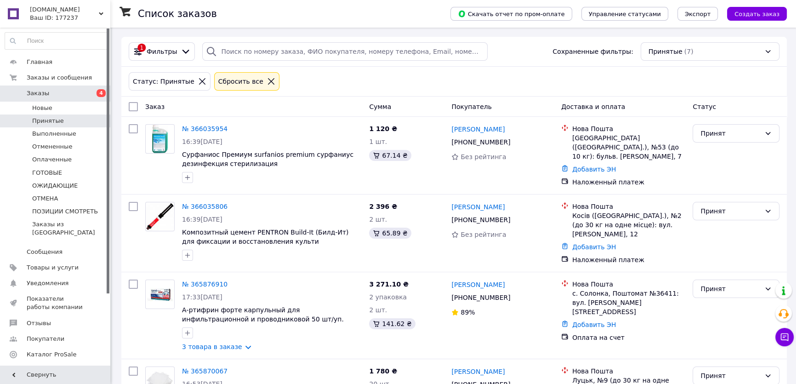
click at [66, 119] on li "Принятые" at bounding box center [56, 120] width 113 height 13
click at [59, 157] on span "Оплаченные" at bounding box center [52, 159] width 40 height 8
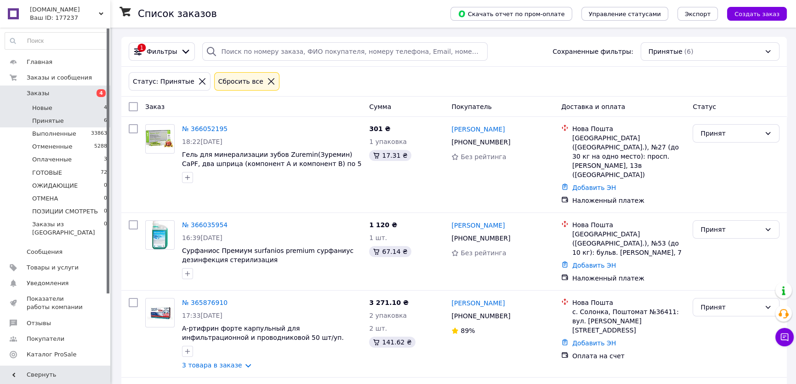
click at [54, 106] on li "Новые 4" at bounding box center [56, 108] width 113 height 13
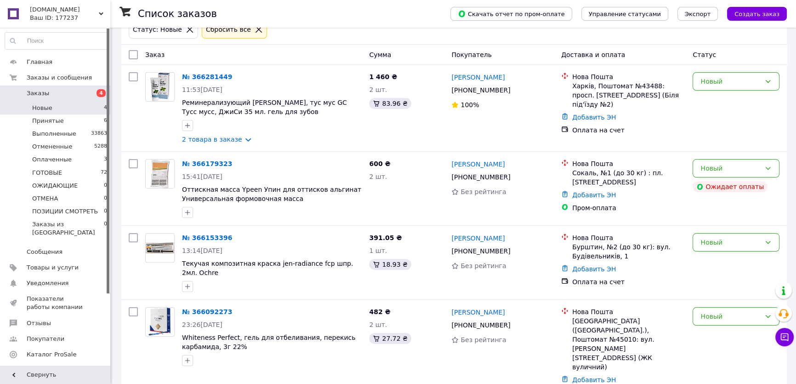
scroll to position [54, 0]
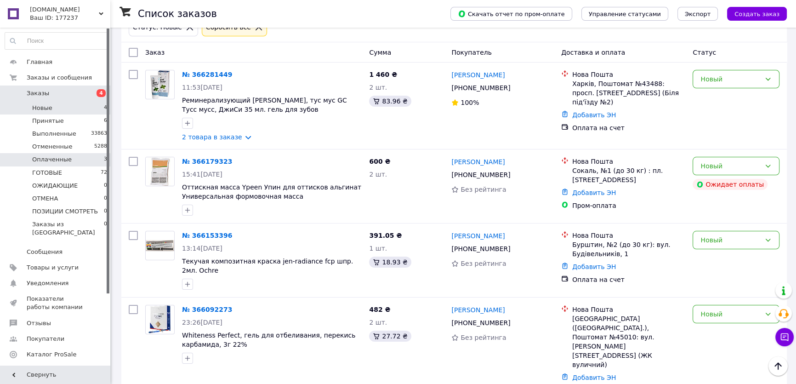
click at [60, 156] on span "Оплаченные" at bounding box center [52, 159] width 40 height 8
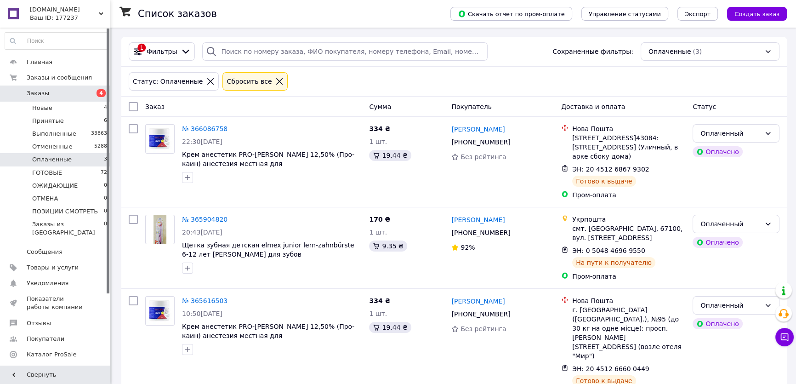
scroll to position [4, 0]
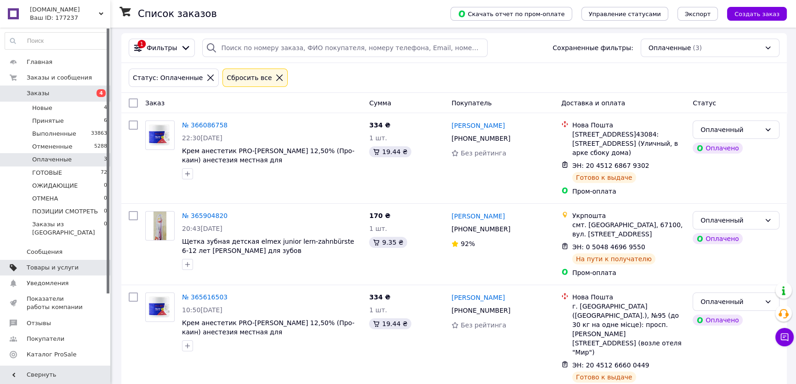
click at [47, 263] on span "Товары и услуги" at bounding box center [53, 267] width 52 height 8
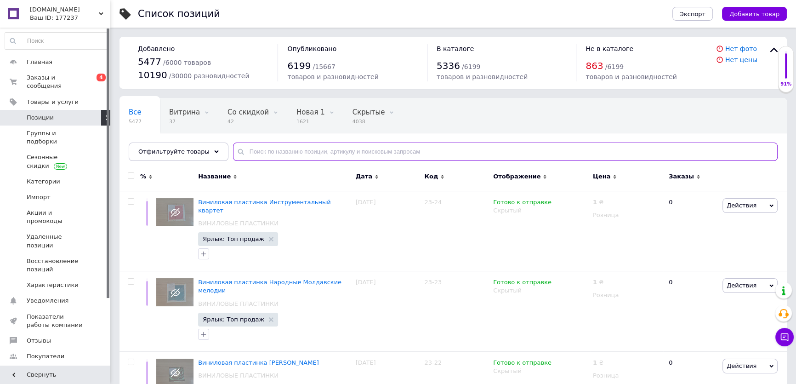
click at [301, 151] on input "text" at bounding box center [505, 151] width 545 height 18
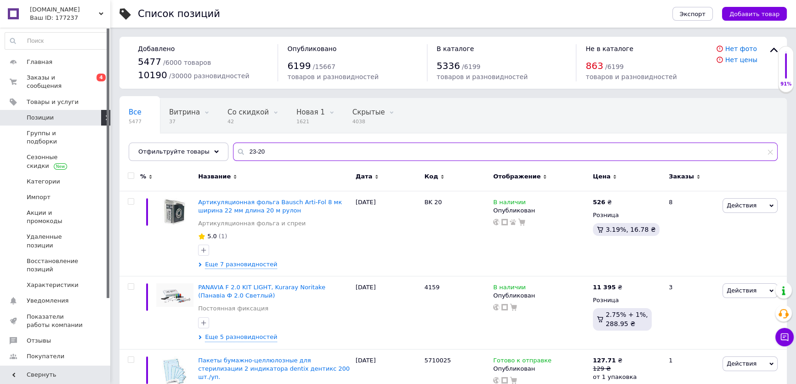
click at [251, 152] on input "23-20" at bounding box center [505, 151] width 545 height 18
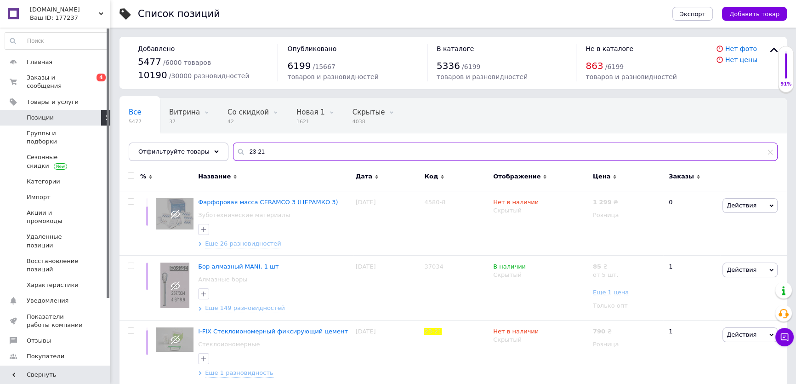
type input "23-21"
click at [64, 114] on span "Позиции" at bounding box center [56, 118] width 58 height 8
